Goal: Task Accomplishment & Management: Use online tool/utility

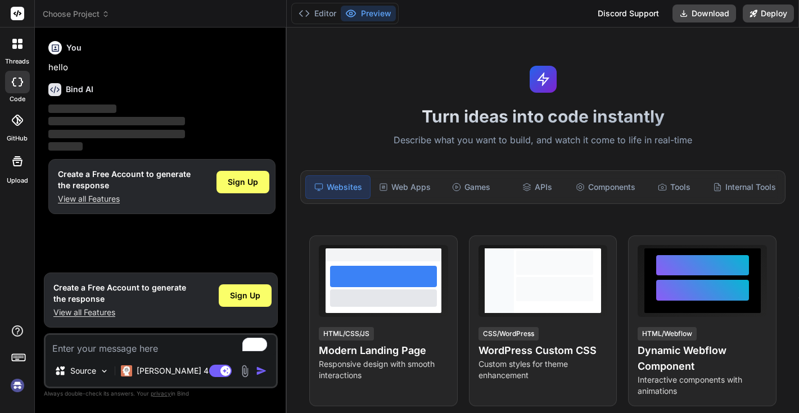
click at [16, 47] on icon at bounding box center [14, 46] width 4 height 4
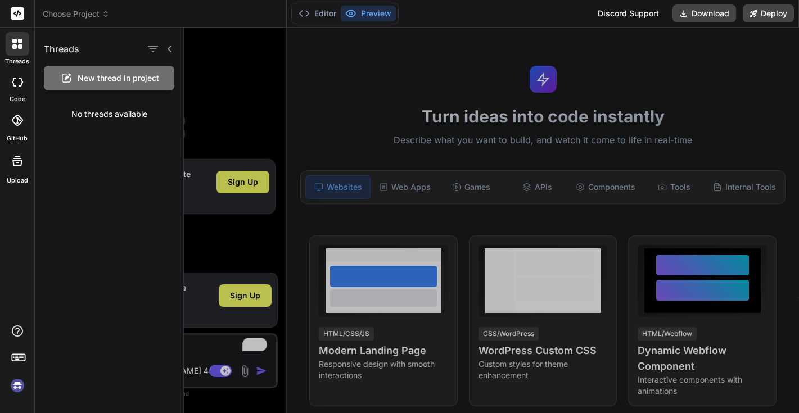
click at [21, 87] on div at bounding box center [17, 82] width 25 height 22
type textarea "x"
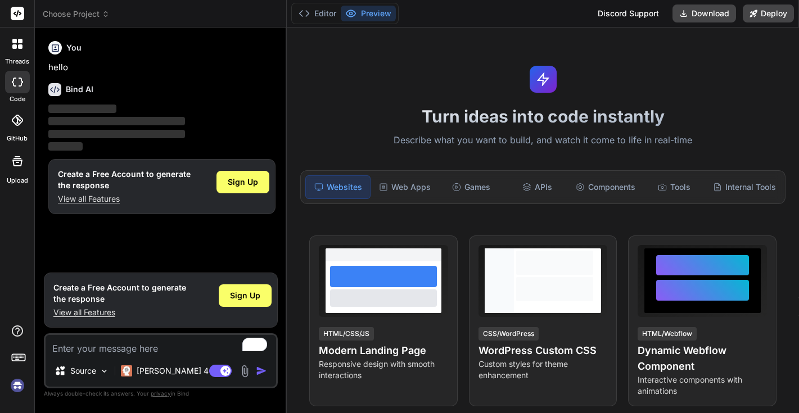
click at [17, 126] on div at bounding box center [17, 120] width 25 height 25
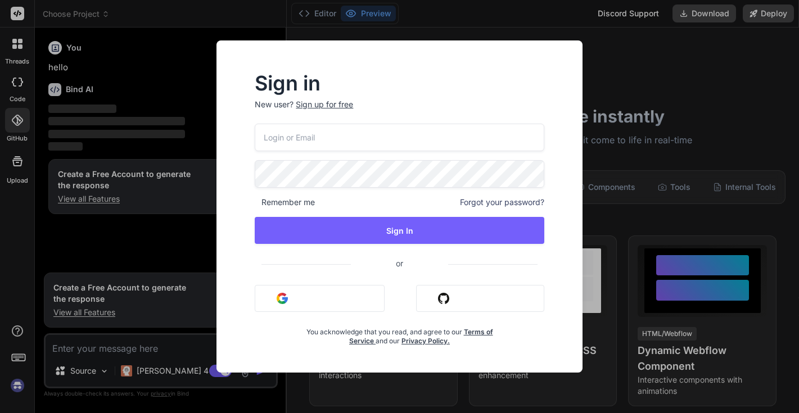
click at [346, 138] on input "email" at bounding box center [399, 138] width 289 height 28
type input "[EMAIL_ADDRESS][DOMAIN_NAME]"
click at [342, 305] on button "Sign in with Google" at bounding box center [320, 298] width 130 height 27
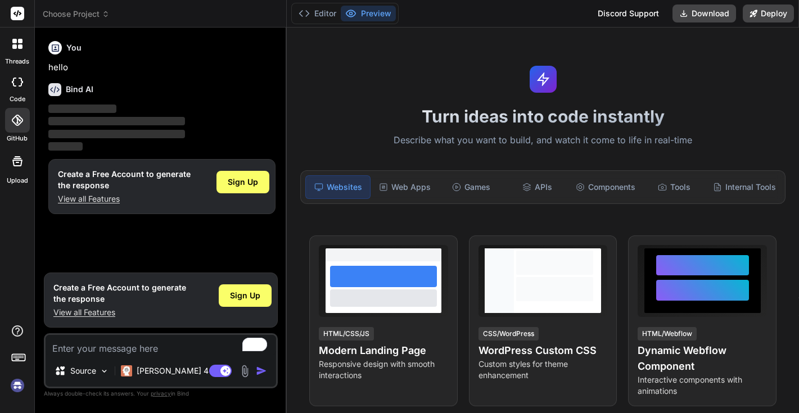
click at [13, 11] on rect at bounding box center [17, 13] width 13 height 13
click at [66, 11] on span "Choose Project" at bounding box center [76, 13] width 67 height 11
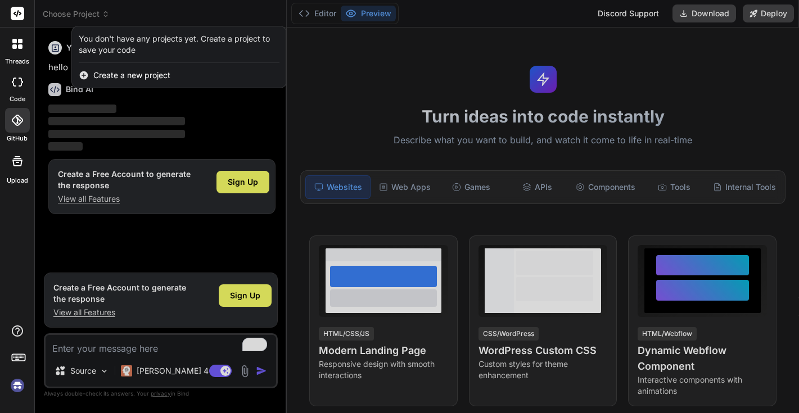
click at [98, 78] on span "Create a new project" at bounding box center [131, 75] width 77 height 11
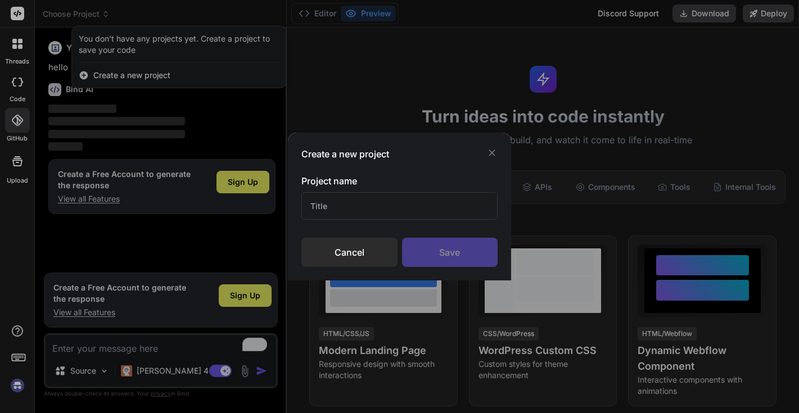
click at [343, 205] on input "text" at bounding box center [399, 206] width 197 height 28
type input "REP CRM"
click at [436, 248] on div "Save" at bounding box center [450, 252] width 96 height 29
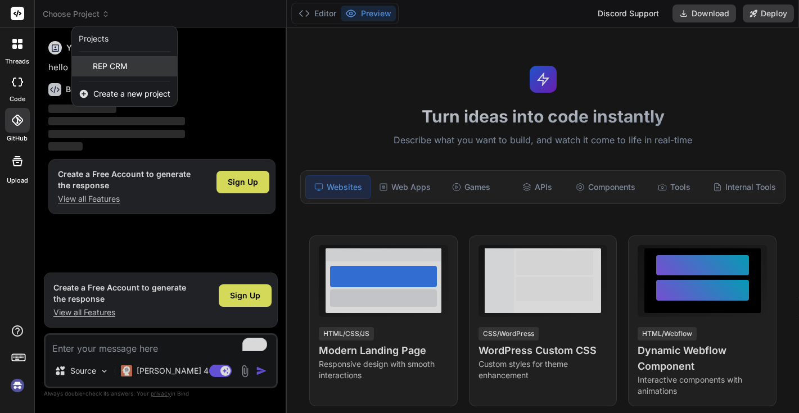
click at [118, 70] on span "REP CRM" at bounding box center [110, 66] width 35 height 11
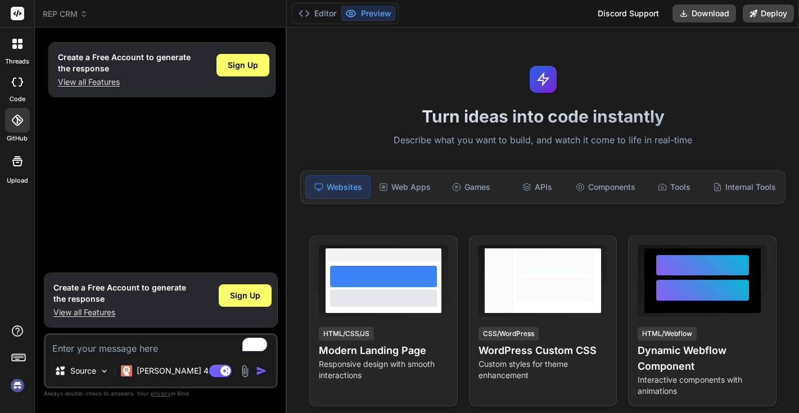
click at [16, 387] on img at bounding box center [17, 385] width 19 height 19
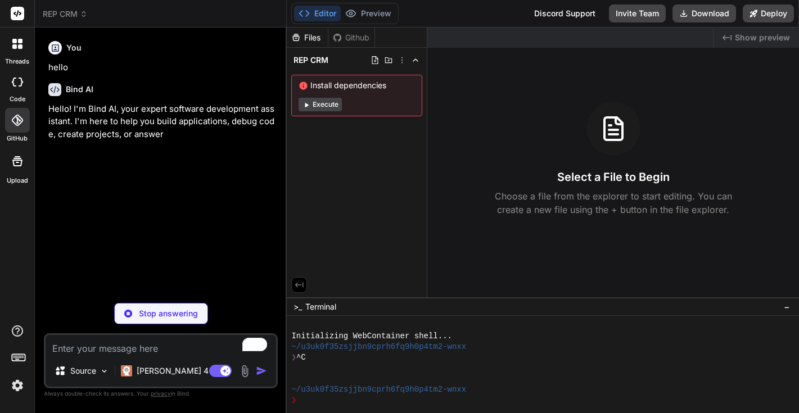
click at [78, 14] on span "REP CRM" at bounding box center [65, 13] width 45 height 11
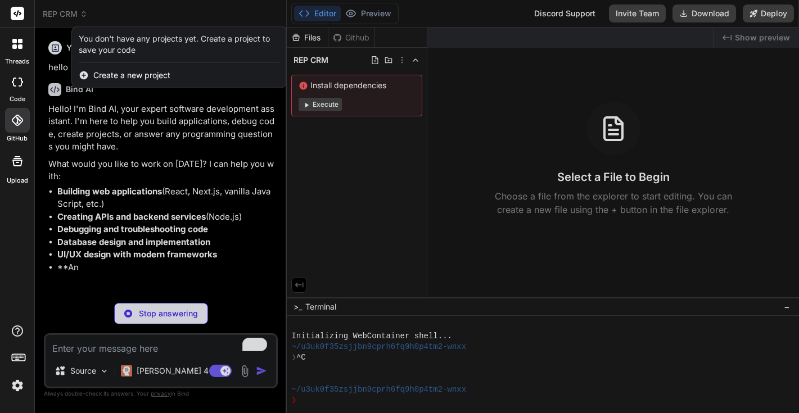
click at [78, 14] on div at bounding box center [399, 206] width 799 height 413
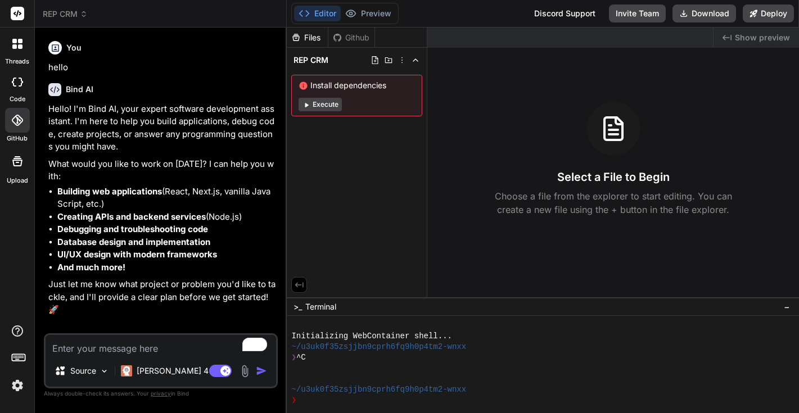
click at [17, 92] on div at bounding box center [17, 82] width 25 height 22
click at [14, 43] on icon at bounding box center [14, 41] width 4 height 4
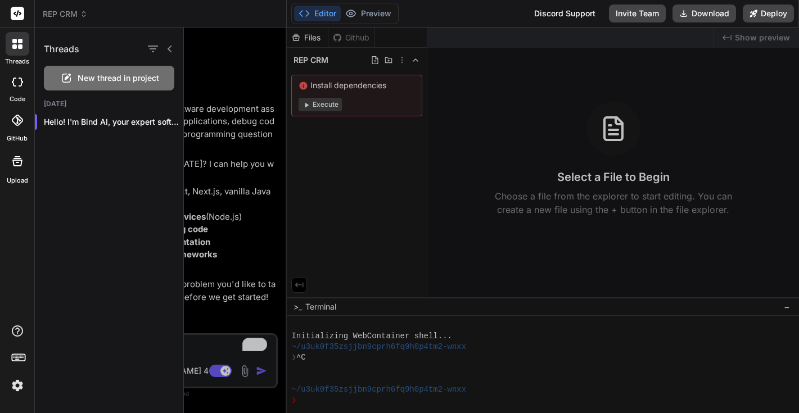
click at [20, 390] on img at bounding box center [17, 385] width 19 height 19
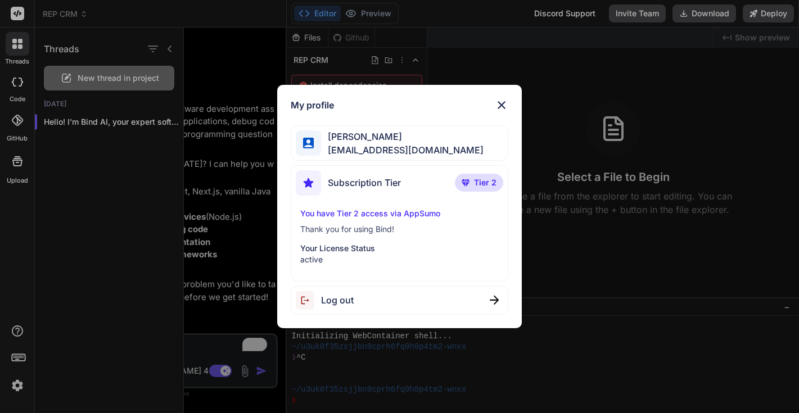
click at [29, 270] on div "My profile [PERSON_NAME] [EMAIL_ADDRESS][DOMAIN_NAME] Subscription Tier Tier 2 …" at bounding box center [399, 206] width 799 height 413
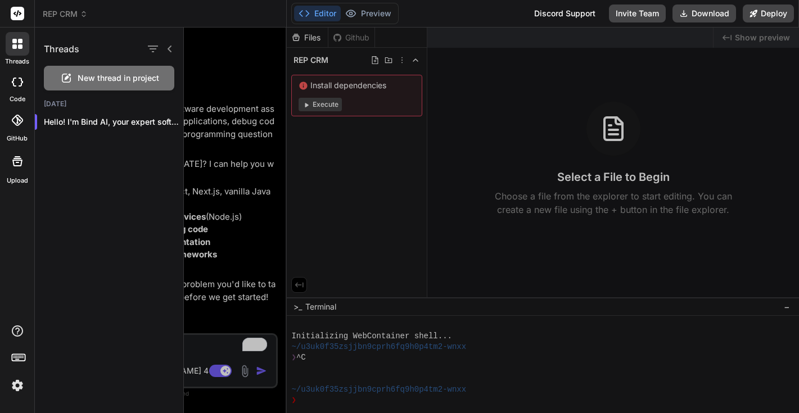
click at [24, 157] on icon at bounding box center [17, 161] width 13 height 13
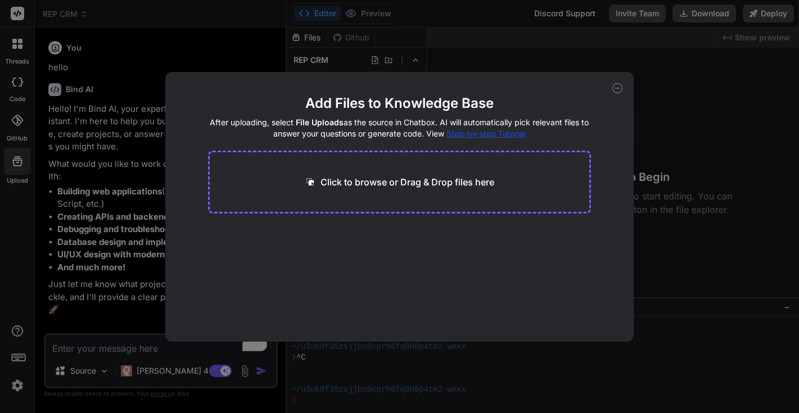
click at [17, 131] on div "Add Files to Knowledge Base After uploading, select File Uploads as the source …" at bounding box center [399, 206] width 799 height 413
type textarea "x"
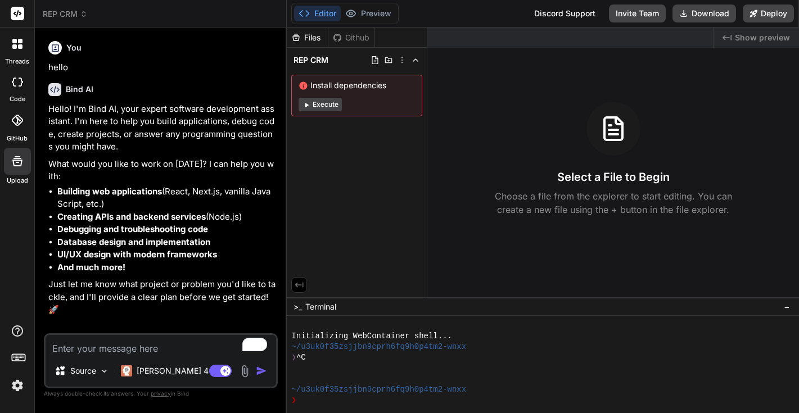
click at [21, 124] on icon at bounding box center [17, 120] width 11 height 11
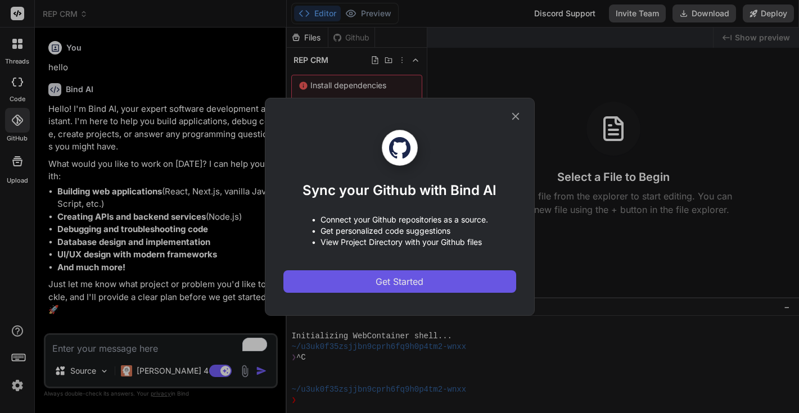
click at [419, 286] on span "Get Started" at bounding box center [399, 281] width 48 height 13
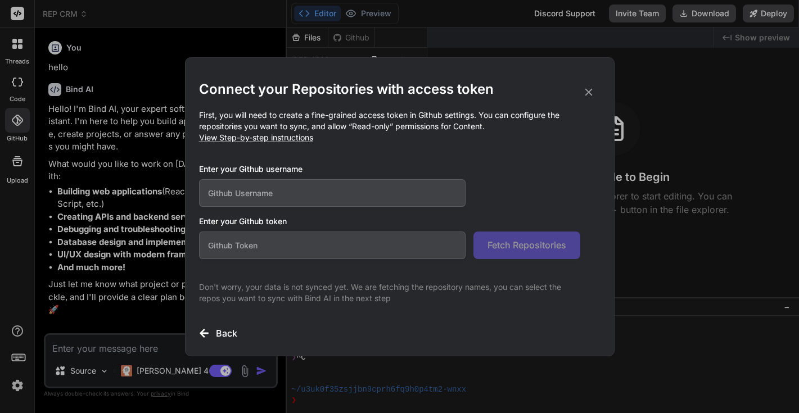
click at [365, 189] on input "text" at bounding box center [332, 193] width 267 height 28
click at [214, 336] on div "Back" at bounding box center [399, 333] width 401 height 13
click at [590, 94] on icon at bounding box center [588, 91] width 7 height 7
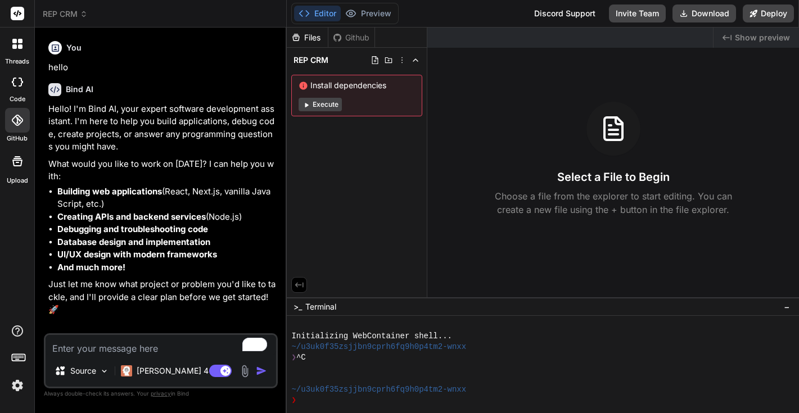
click at [65, 10] on span "REP CRM" at bounding box center [65, 13] width 45 height 11
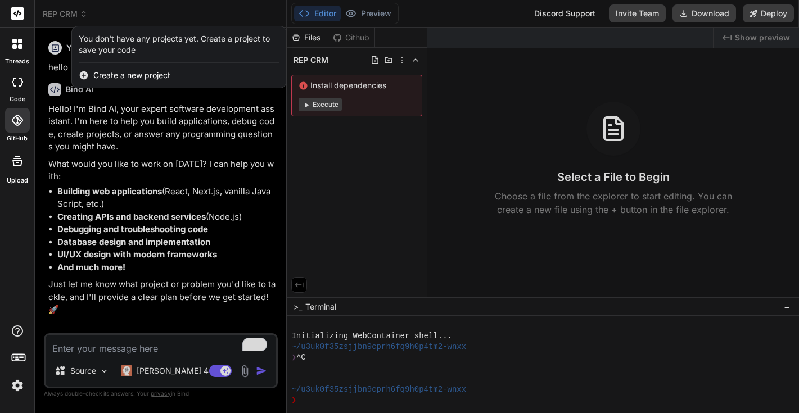
click at [20, 8] on rect at bounding box center [17, 13] width 13 height 13
click at [19, 11] on rect at bounding box center [17, 13] width 13 height 13
click at [45, 16] on div at bounding box center [399, 206] width 799 height 413
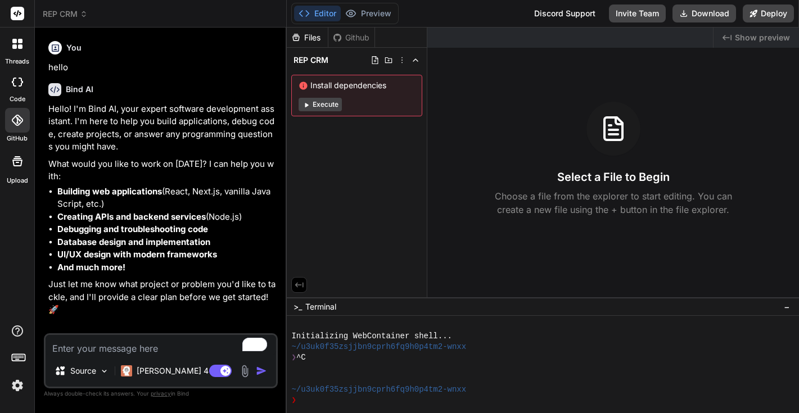
click at [13, 42] on icon at bounding box center [14, 41] width 4 height 4
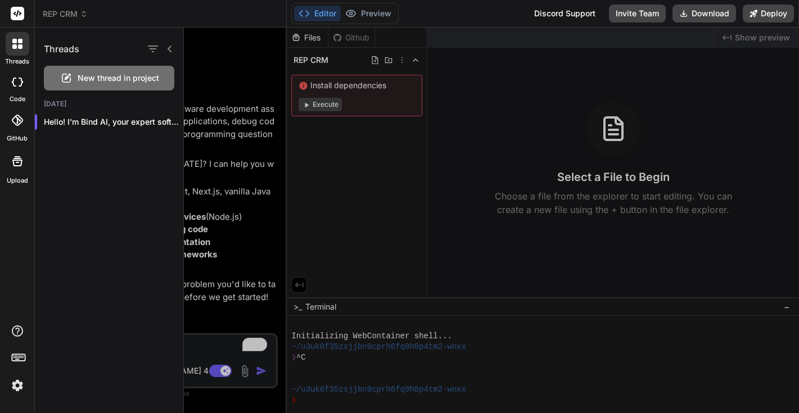
click at [15, 14] on icon at bounding box center [17, 13] width 8 height 7
click at [17, 384] on img at bounding box center [17, 385] width 19 height 19
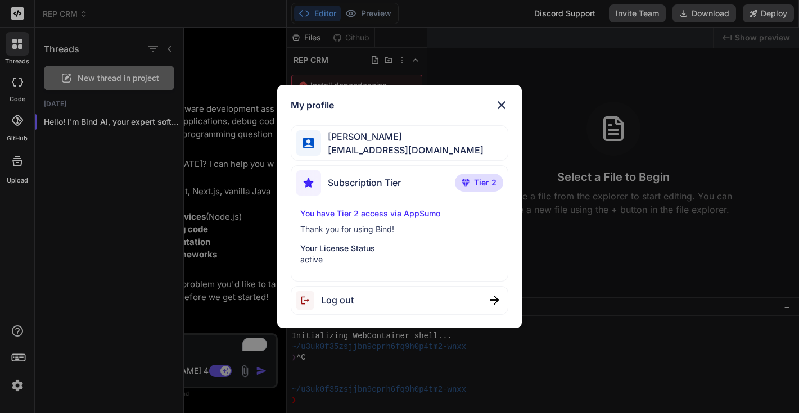
click at [501, 108] on img at bounding box center [501, 104] width 13 height 13
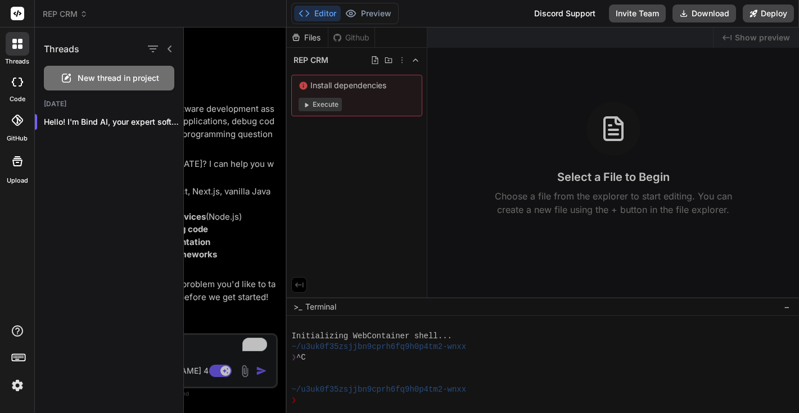
click at [62, 11] on span "REP CRM" at bounding box center [65, 13] width 45 height 11
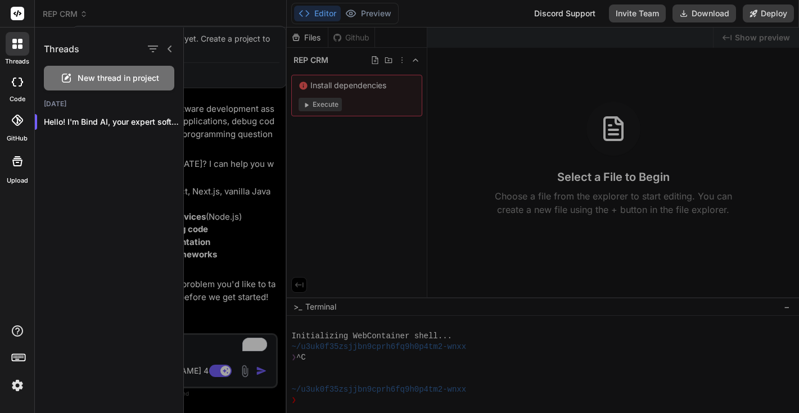
click at [227, 46] on div at bounding box center [491, 221] width 615 height 386
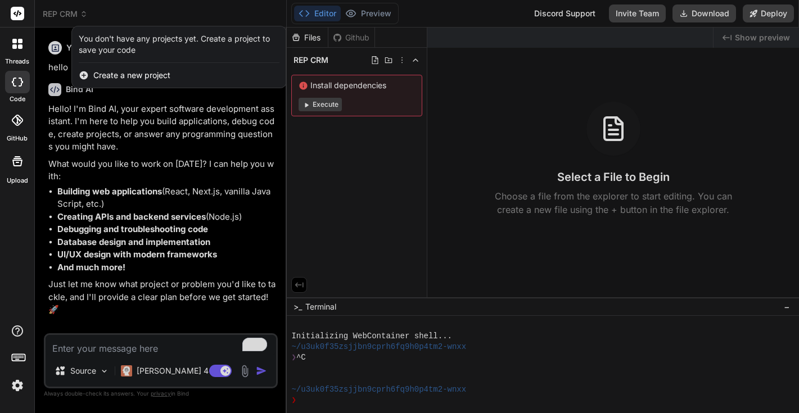
click at [133, 78] on span "Create a new project" at bounding box center [131, 75] width 77 height 11
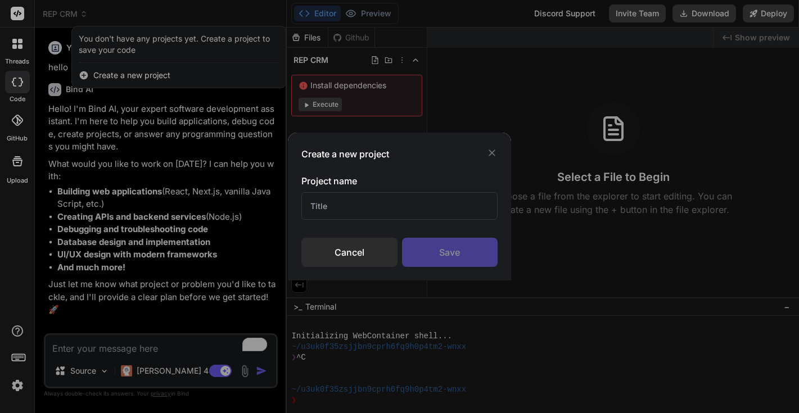
click at [360, 207] on input "text" at bounding box center [399, 206] width 197 height 28
type input "VOH SaaS"
click at [463, 252] on div "Save" at bounding box center [450, 252] width 96 height 29
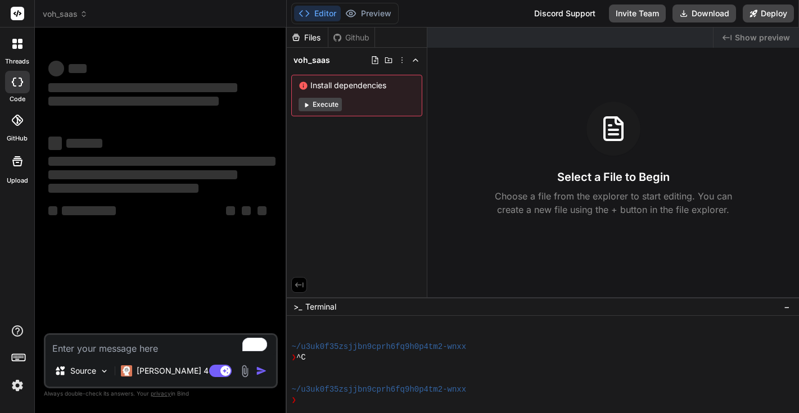
type textarea "x"
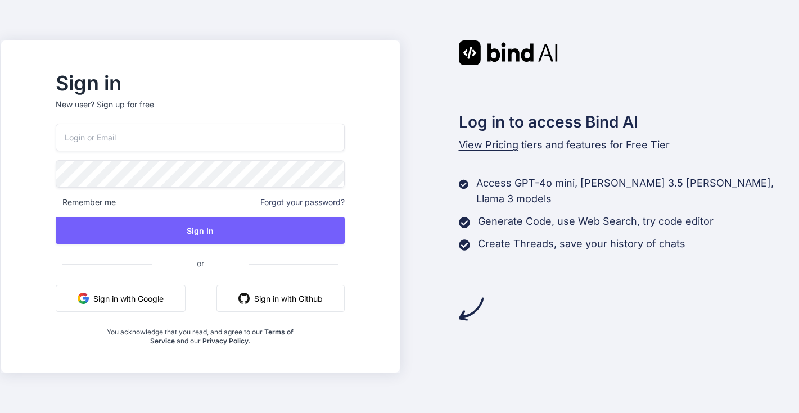
click at [153, 299] on button "Sign in with Google" at bounding box center [121, 298] width 130 height 27
